Goal: Information Seeking & Learning: Understand process/instructions

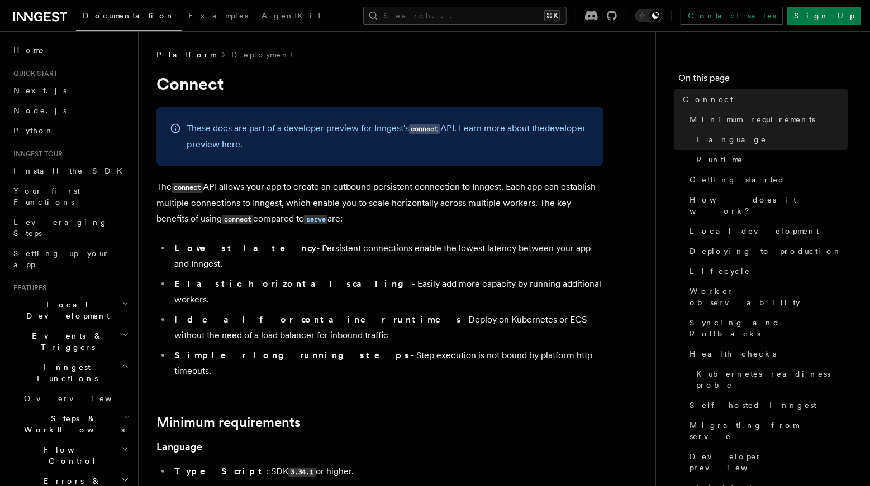
click at [76, 440] on h2 "Flow Control" at bounding box center [76, 455] width 112 height 31
click at [40, 19] on icon at bounding box center [40, 16] width 54 height 13
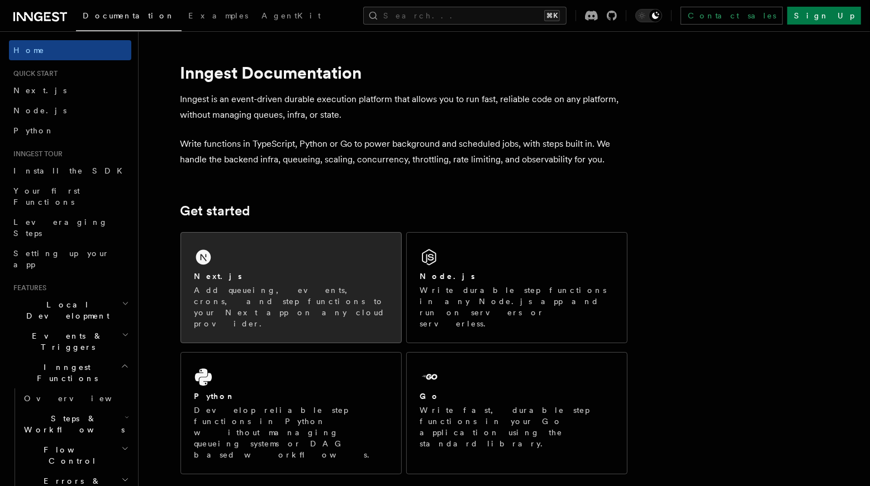
click at [264, 273] on div "Next.js" at bounding box center [290, 277] width 193 height 12
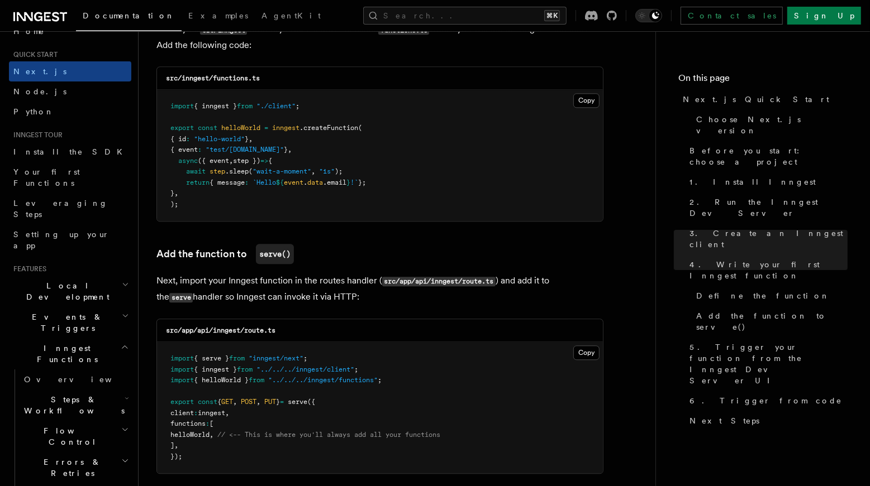
scroll to position [399, 0]
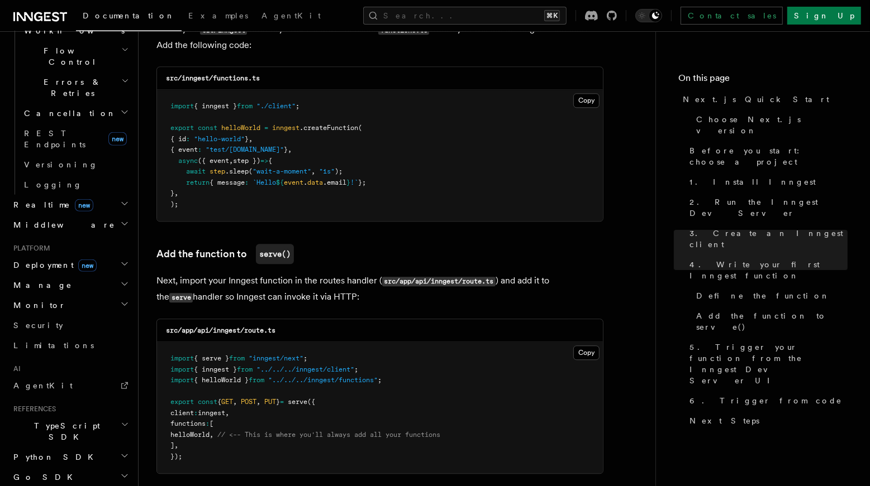
click at [30, 365] on h2 "AI" at bounding box center [70, 369] width 122 height 9
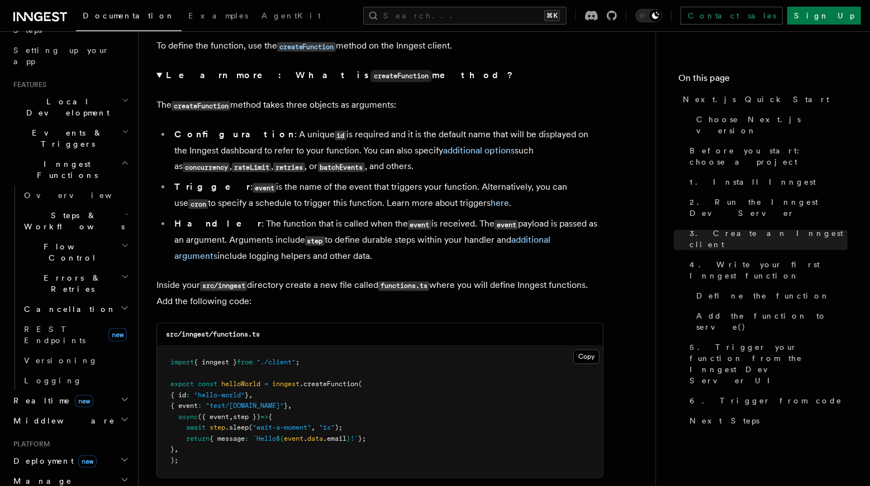
scroll to position [190, 0]
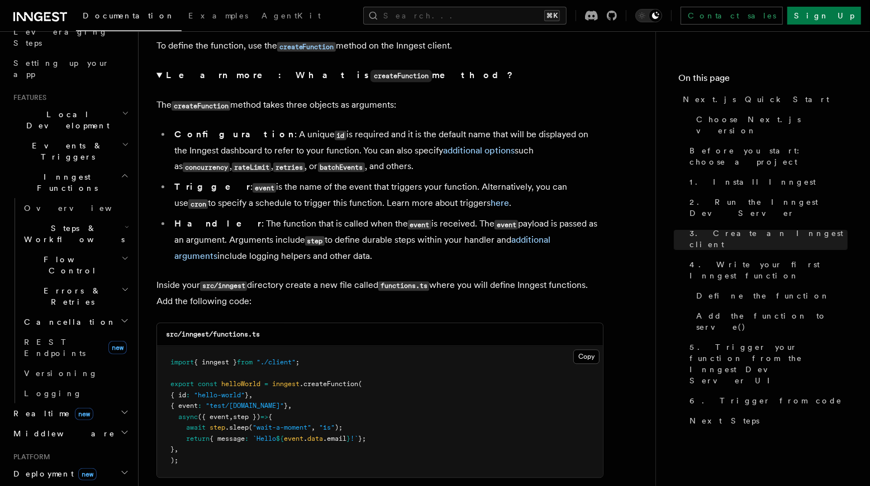
click at [72, 223] on span "Steps & Workflows" at bounding box center [72, 234] width 105 height 22
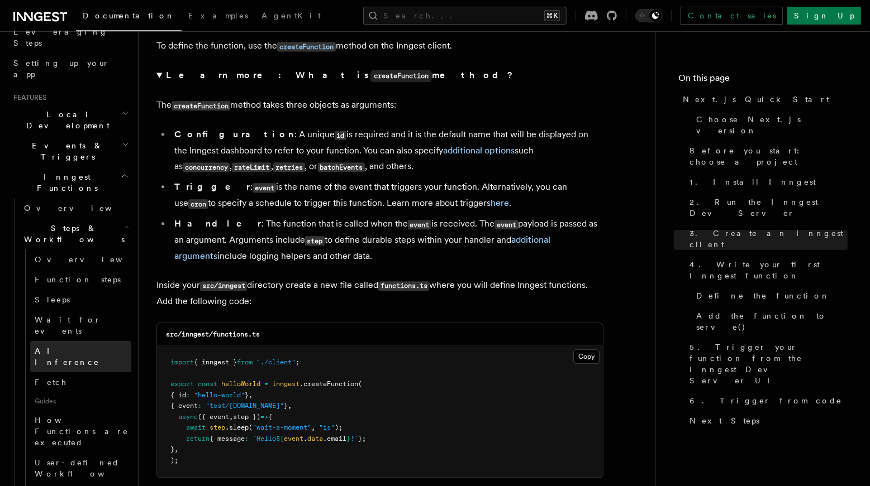
click at [69, 347] on span "AI Inference" at bounding box center [67, 357] width 65 height 20
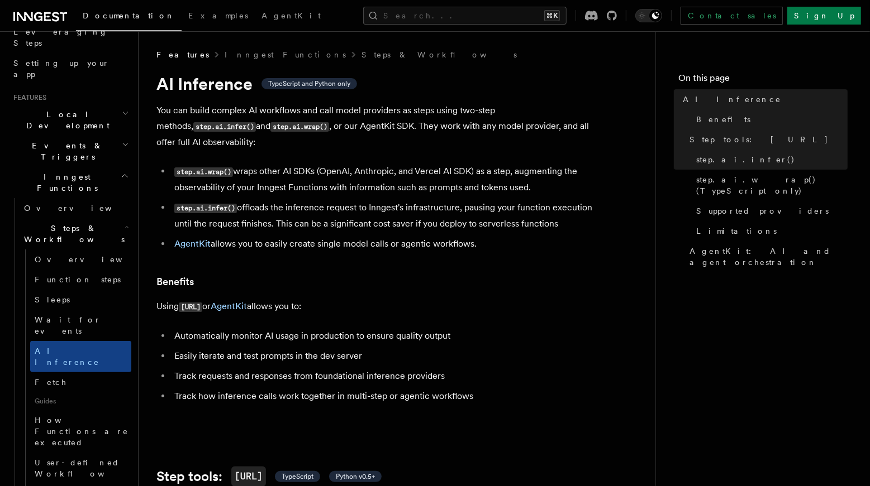
click at [335, 212] on li "step.ai.infer() offloads the inference request to Inngest's infrastructure, pau…" at bounding box center [387, 216] width 432 height 32
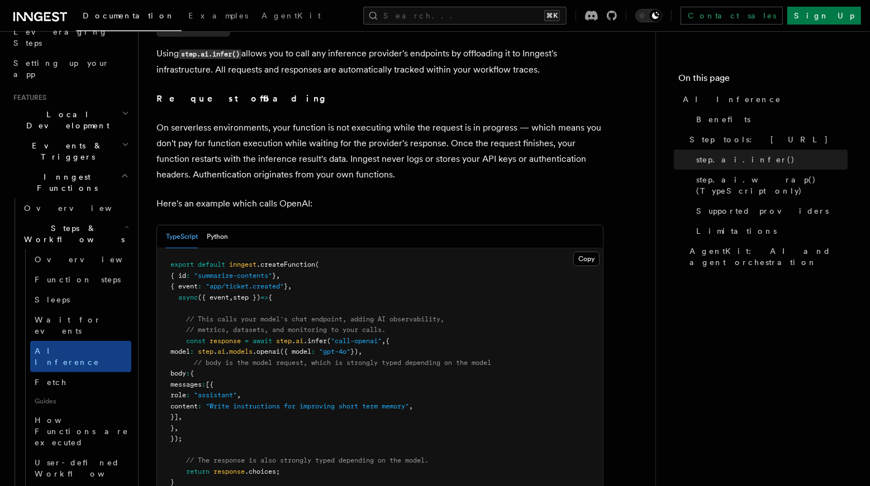
scroll to position [485, 0]
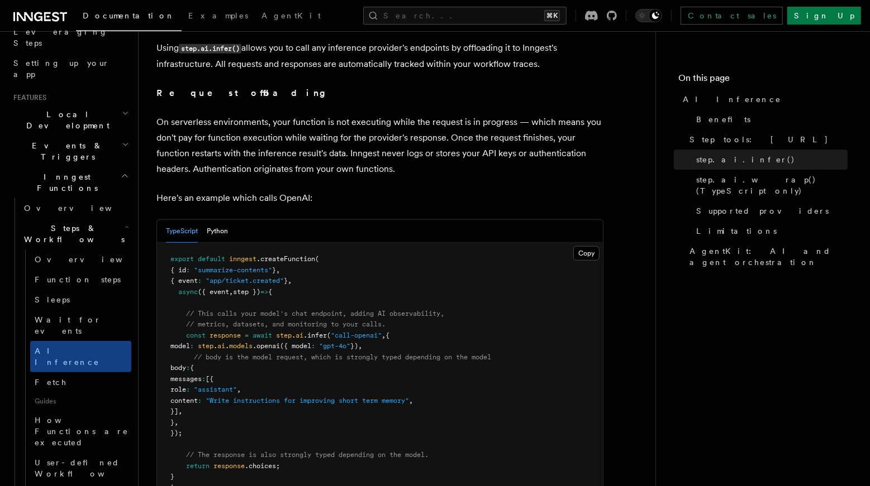
click at [213, 375] on span "[{" at bounding box center [210, 379] width 8 height 8
drag, startPoint x: 208, startPoint y: 420, endPoint x: 186, endPoint y: 325, distance: 97.5
click at [186, 325] on pre "export default inngest .createFunction ( { id : "summarize-contents" } , { even…" at bounding box center [380, 374] width 446 height 262
copy code "const response = await step . ai .infer ( "call-openai" , { model : step . ai .…"
click at [302, 288] on pre "export default inngest .createFunction ( { id : "summarize-contents" } , { even…" at bounding box center [380, 374] width 446 height 262
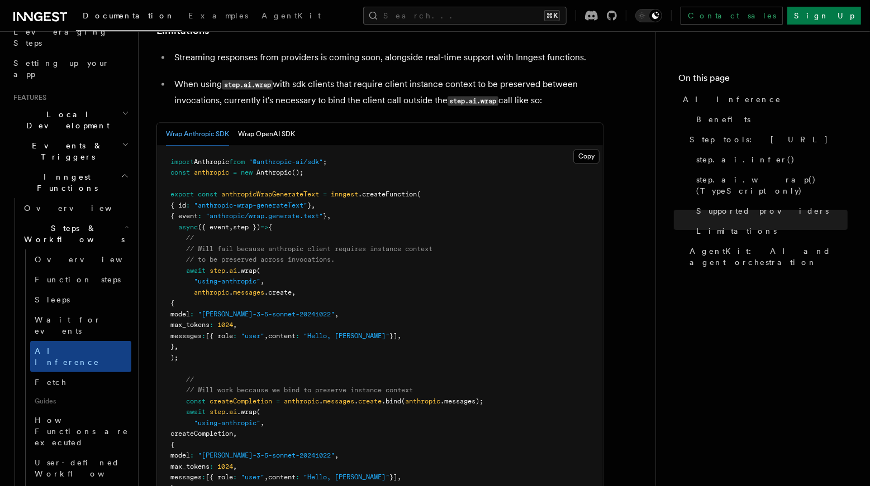
scroll to position [1684, 0]
